Goal: Find specific page/section: Find specific page/section

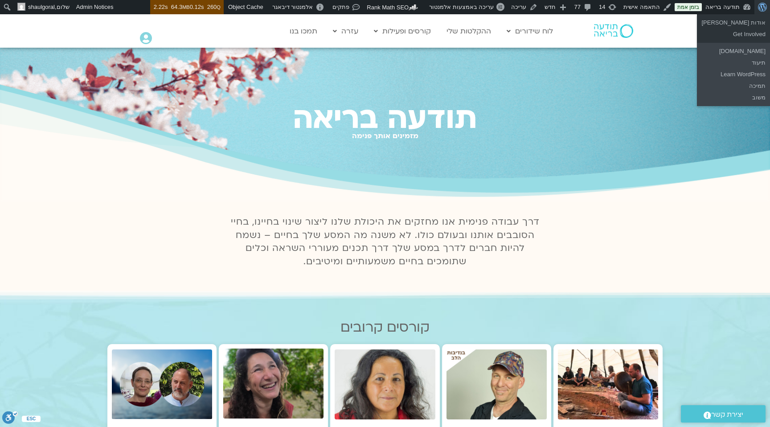
click at [763, 5] on span "סרגל כלים" at bounding box center [763, 6] width 7 height 12
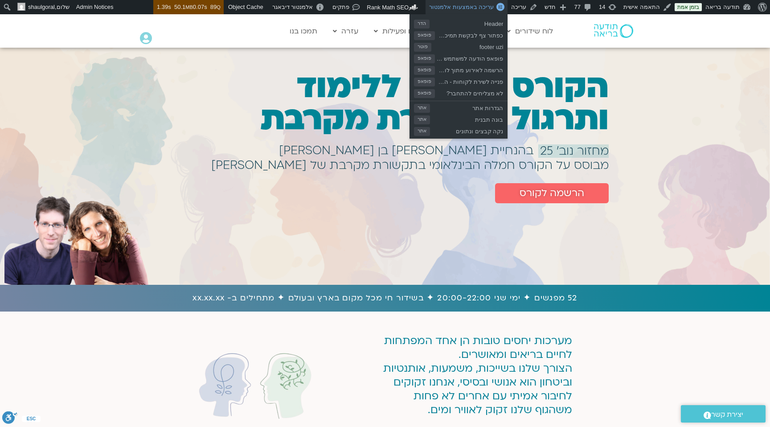
click at [491, 8] on span "עריכה באמצעות אלמנטור" at bounding box center [461, 7] width 65 height 7
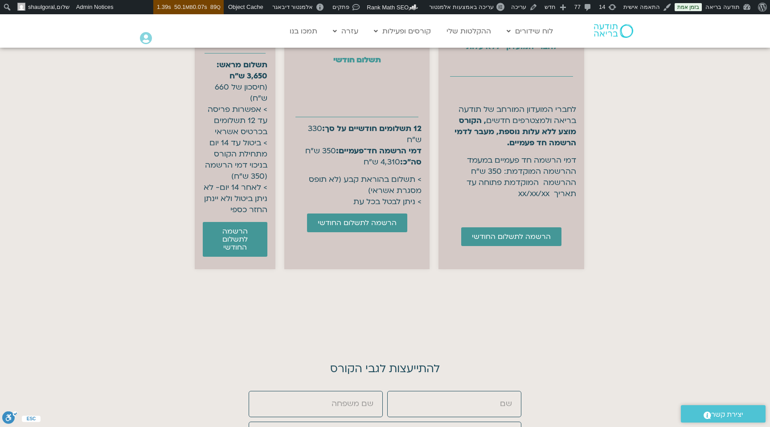
scroll to position [3605, 0]
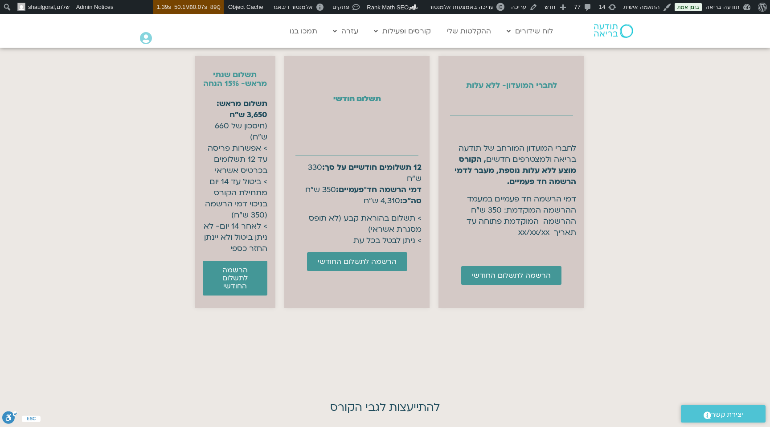
click at [415, 347] on section "עלויות הקורס בהרשמה מוקדמת (עד לתאריך ..) לאחריו הקורס יעלה 5360 לחברי המועדון-…" at bounding box center [385, 164] width 770 height 368
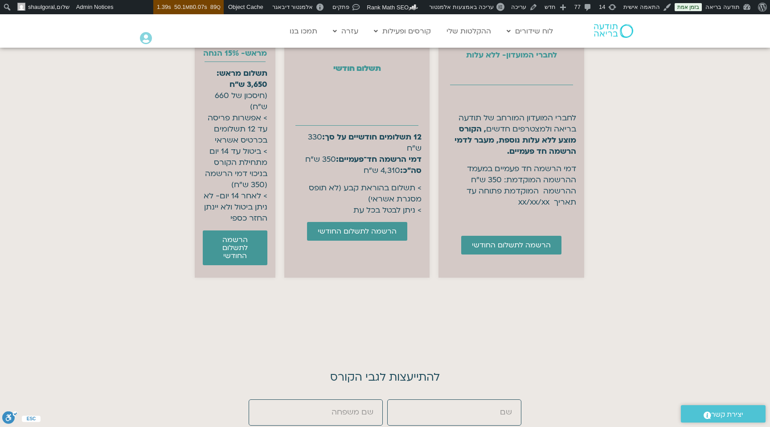
scroll to position [3535, 0]
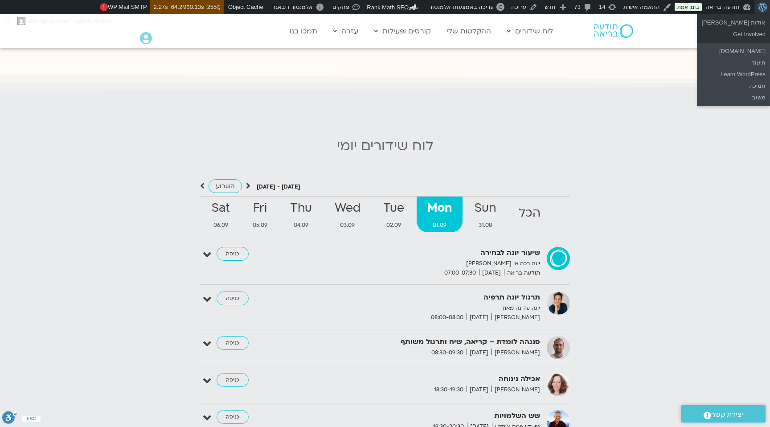
click at [760, 9] on span "סרגל כלים" at bounding box center [763, 6] width 7 height 12
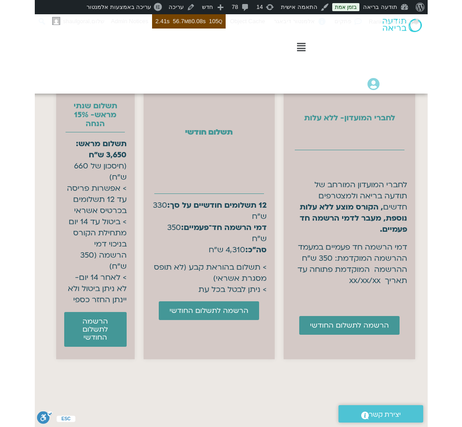
scroll to position [3643, 0]
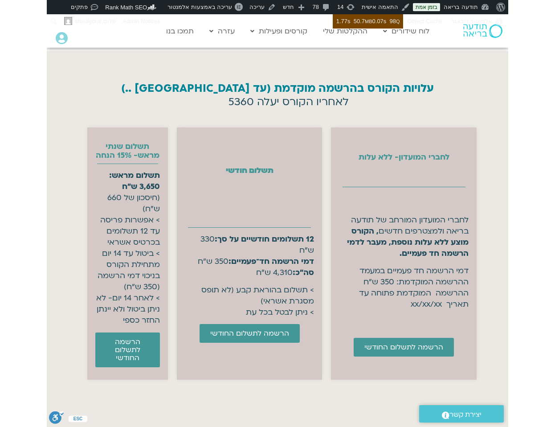
scroll to position [3533, 0]
